Goal: Task Accomplishment & Management: Complete application form

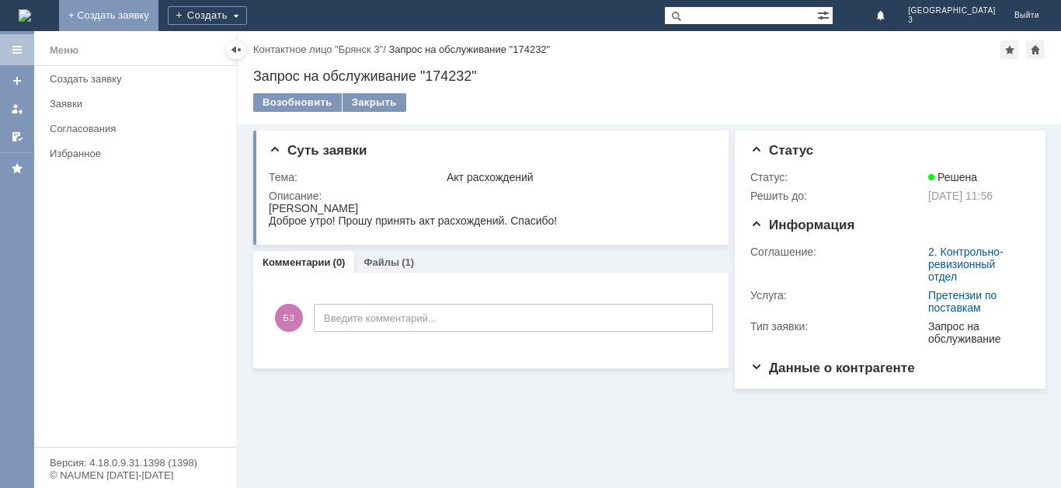
click at [158, 16] on link "+ Создать заявку" at bounding box center [108, 15] width 99 height 31
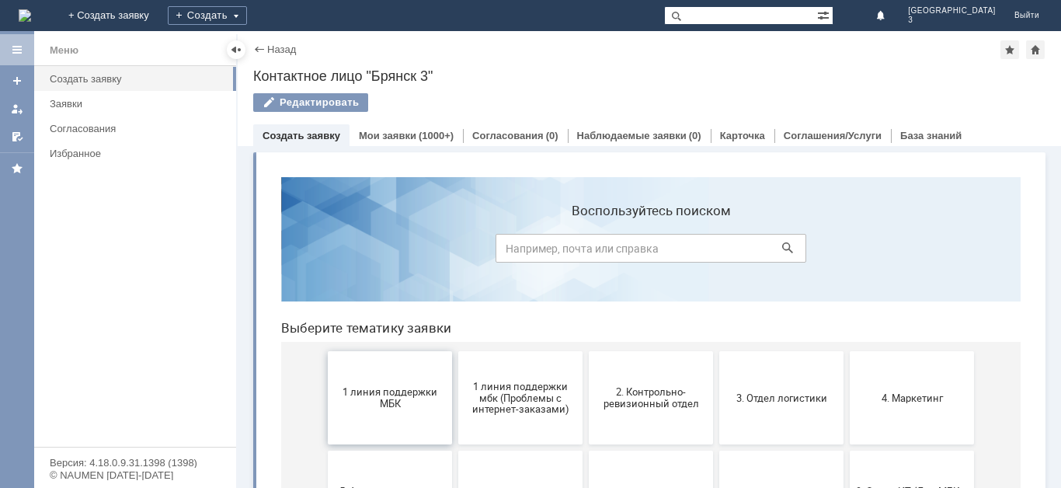
click at [375, 388] on span "1 линия поддержки МБК" at bounding box center [389, 397] width 115 height 23
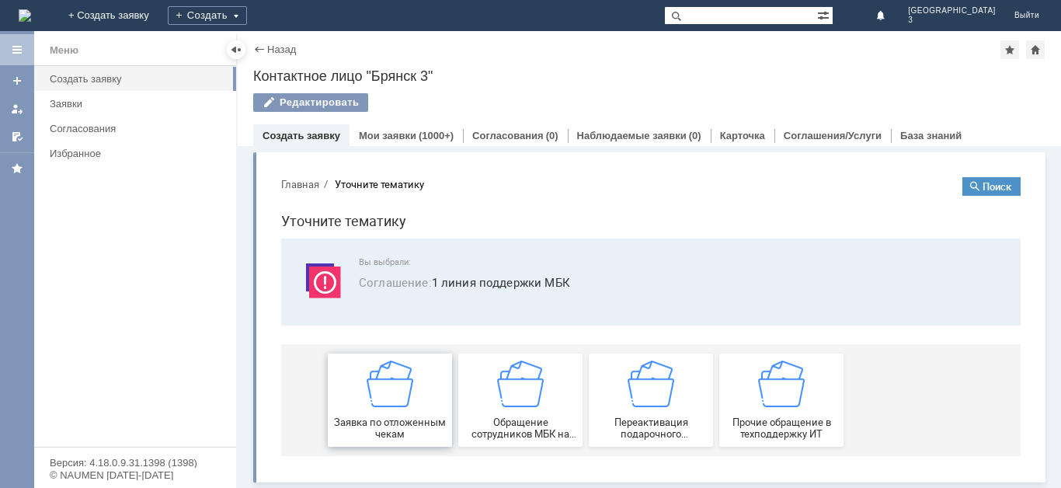
click at [376, 389] on img at bounding box center [390, 383] width 47 height 47
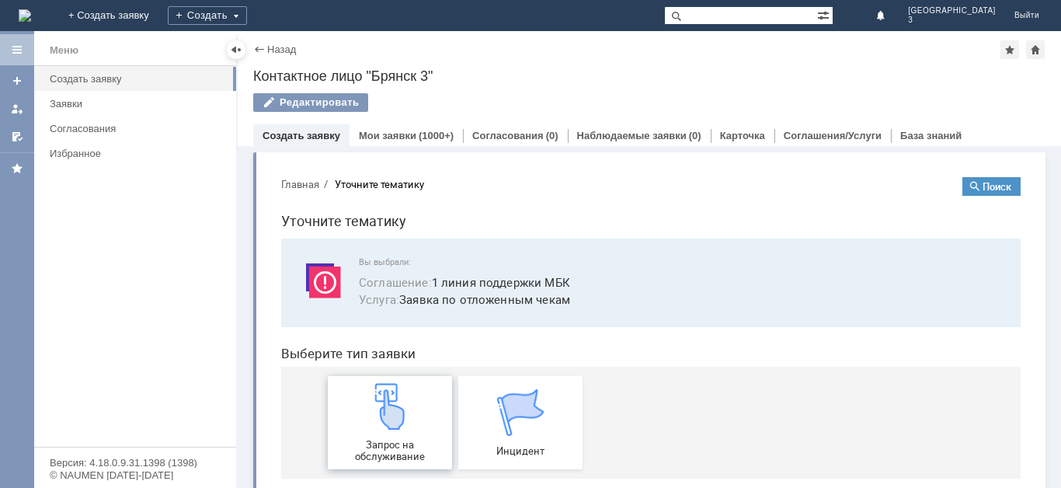
click at [376, 393] on img at bounding box center [390, 406] width 47 height 47
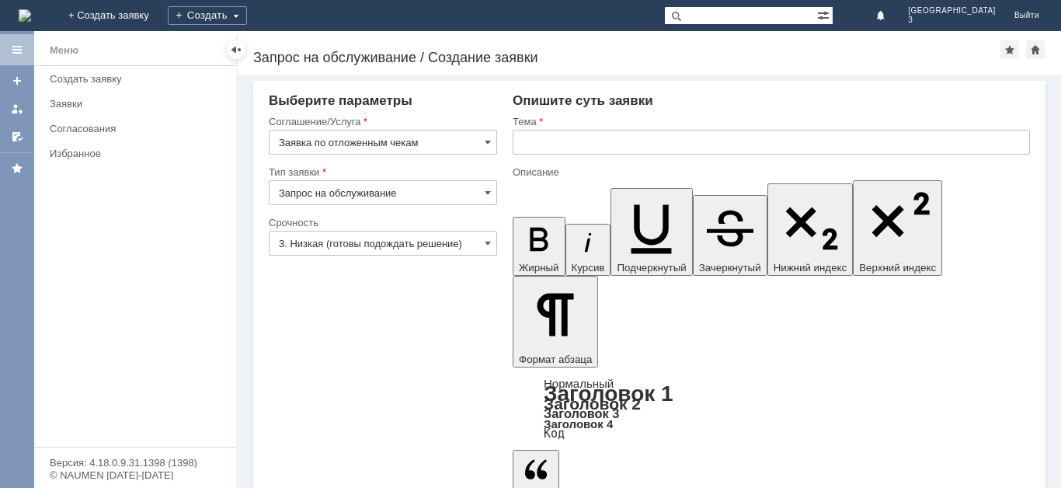
drag, startPoint x: 488, startPoint y: 241, endPoint x: 485, endPoint y: 251, distance: 10.4
click at [487, 244] on span at bounding box center [488, 243] width 6 height 12
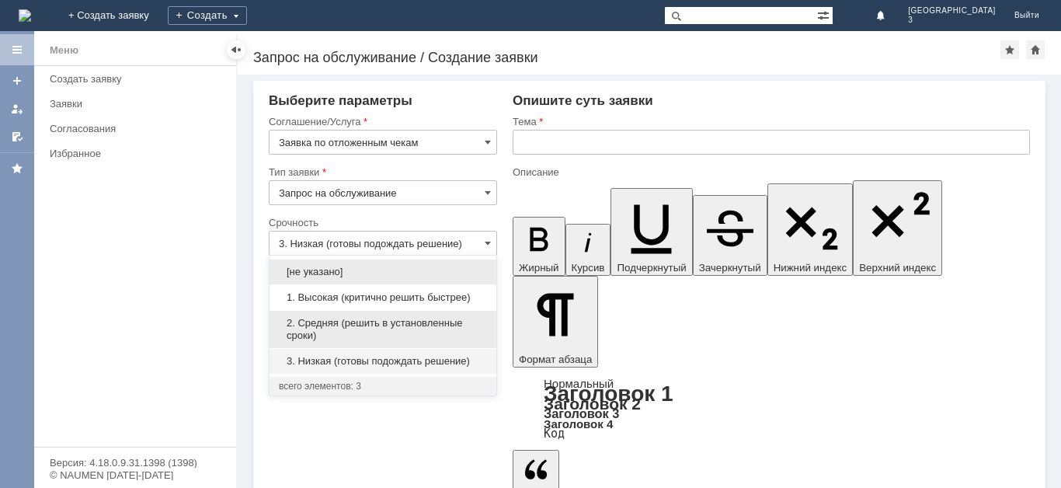
click at [472, 323] on span "2. Средняя (решить в установленные сроки)" at bounding box center [383, 329] width 208 height 25
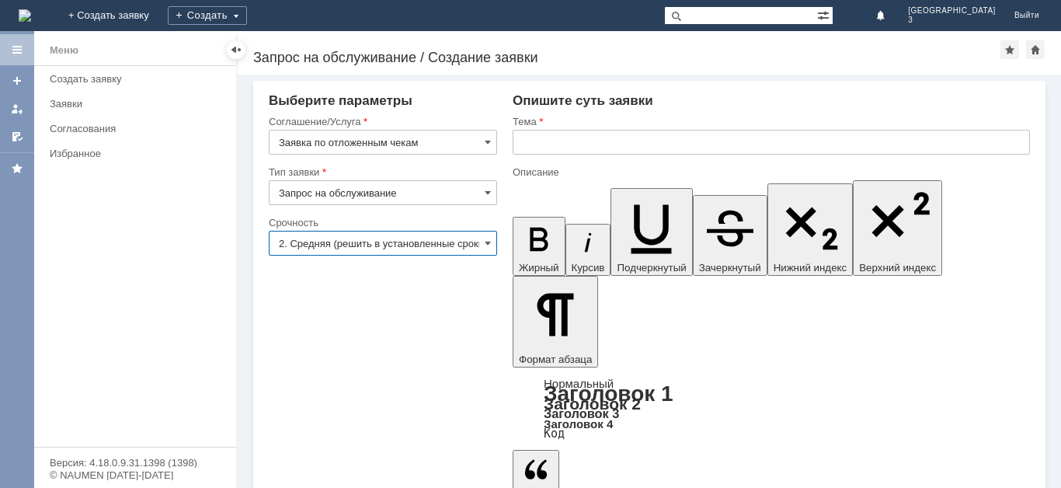
type input "2. Средняя (решить в установленные сроки)"
click at [529, 143] on input "text" at bounding box center [771, 142] width 517 height 25
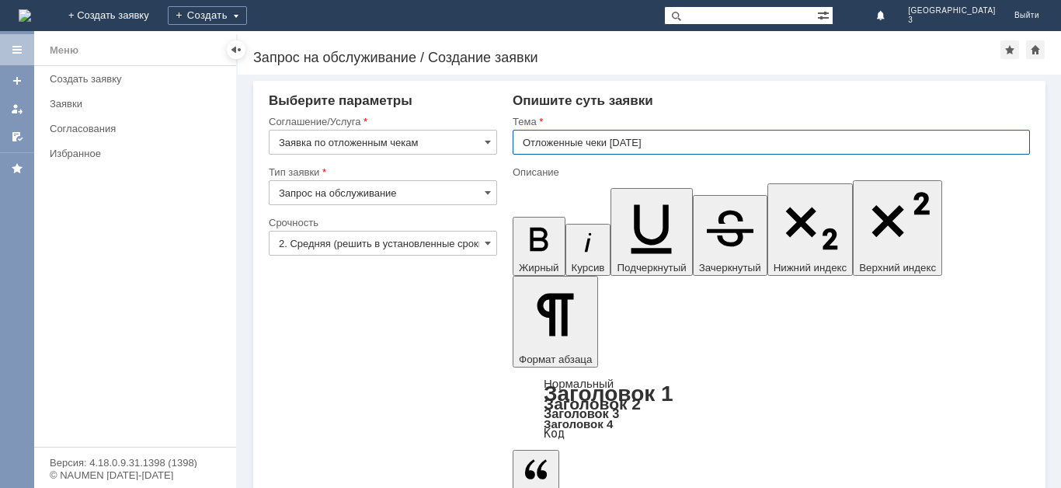
type input "Отложенные чеки 27.09.2025"
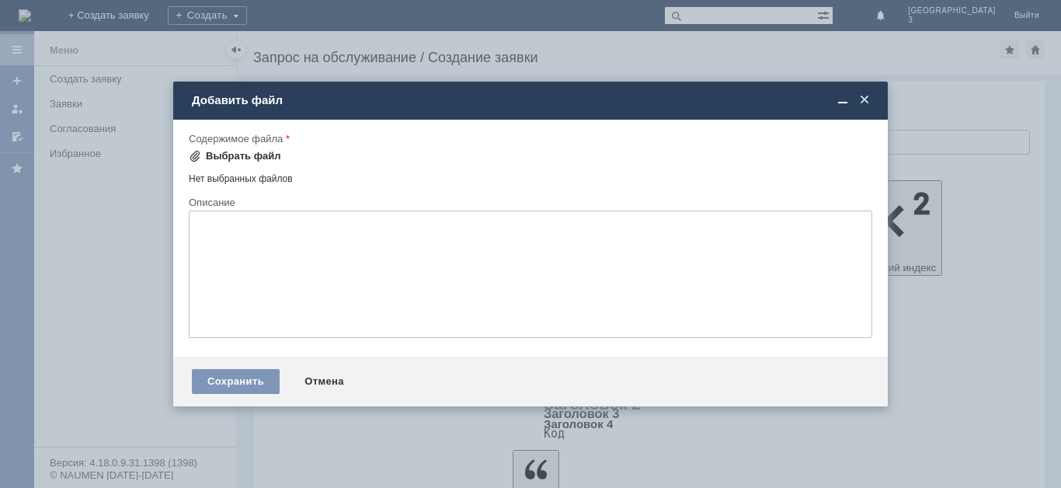
click at [228, 149] on div "Выбрать файл" at bounding box center [235, 156] width 92 height 19
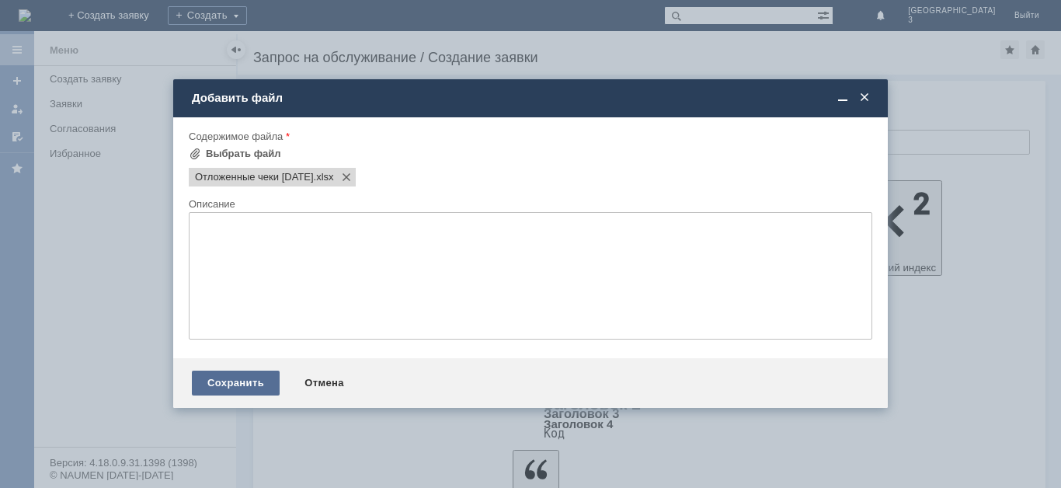
click at [248, 381] on div "Сохранить" at bounding box center [236, 382] width 88 height 25
